Goal: Task Accomplishment & Management: Use online tool/utility

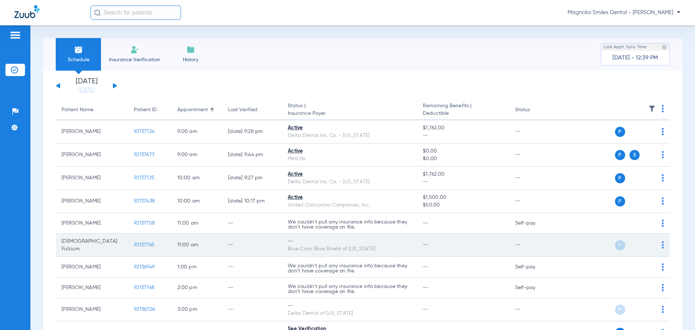
click at [151, 243] on span "92137765" at bounding box center [144, 244] width 21 height 5
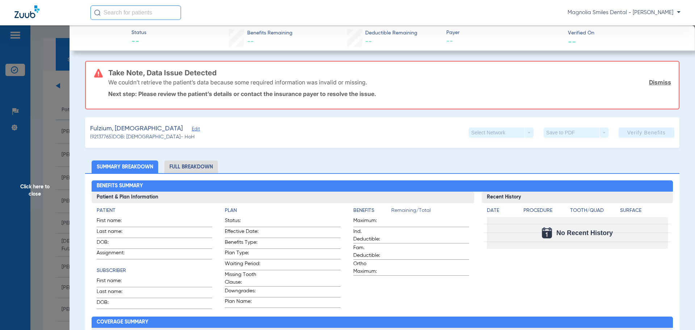
click at [51, 96] on span "Click here to close" at bounding box center [35, 190] width 70 height 330
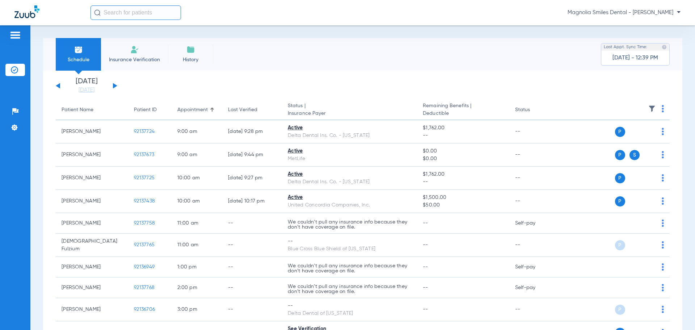
click at [58, 85] on button at bounding box center [58, 85] width 4 height 5
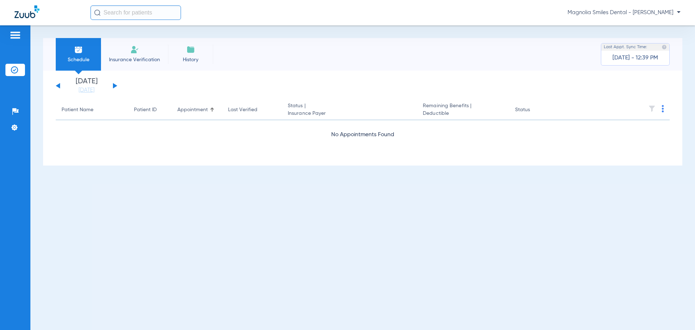
click at [58, 85] on button at bounding box center [58, 85] width 4 height 5
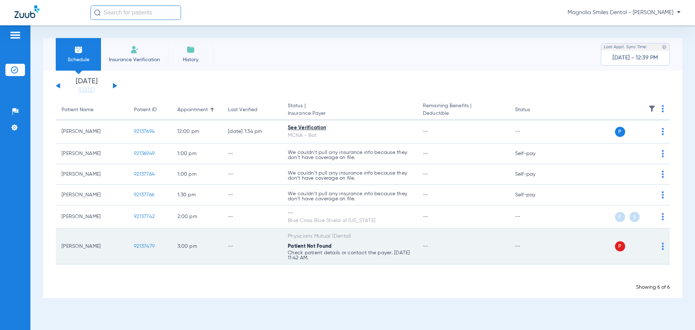
click at [660, 247] on div "P S" at bounding box center [611, 246] width 106 height 10
click at [663, 247] on img at bounding box center [663, 246] width 2 height 7
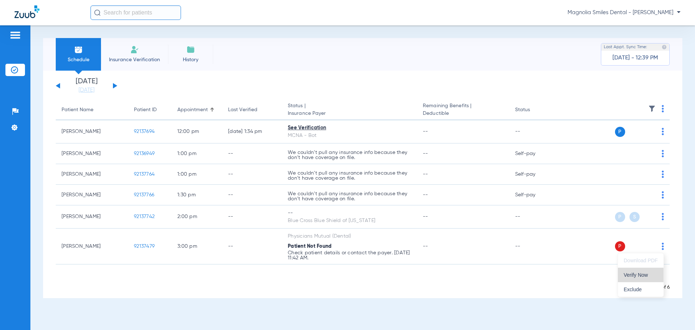
click at [637, 276] on span "Verify Now" at bounding box center [641, 274] width 34 height 5
